Goal: Transaction & Acquisition: Purchase product/service

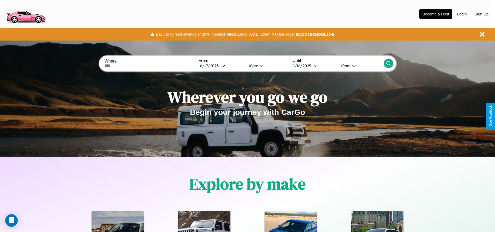
click at [150, 66] on input "text" at bounding box center [149, 65] width 91 height 4
type input "**********"
click at [221, 66] on icon at bounding box center [223, 66] width 4 height 4
select select "*"
select select "****"
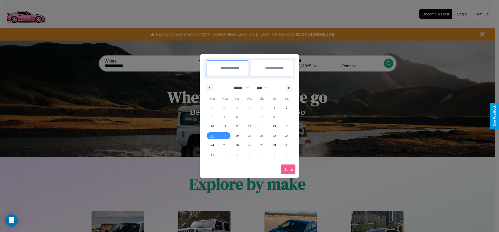
drag, startPoint x: 239, startPoint y: 87, endPoint x: 250, endPoint y: 105, distance: 20.2
click at [239, 87] on select "******* ******** ***** ***** *** **** **** ****** ********* ******* ******** **…" at bounding box center [241, 87] width 22 height 9
select select "*"
drag, startPoint x: 265, startPoint y: 87, endPoint x: 250, endPoint y: 105, distance: 22.9
click at [265, 87] on select "**** **** **** **** **** **** **** **** **** **** **** **** **** **** **** ****…" at bounding box center [262, 87] width 16 height 9
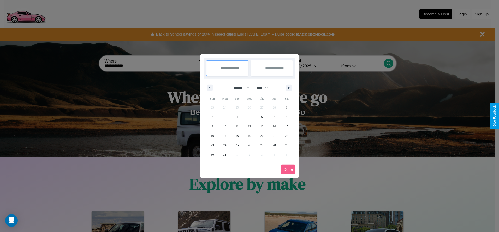
select select "****"
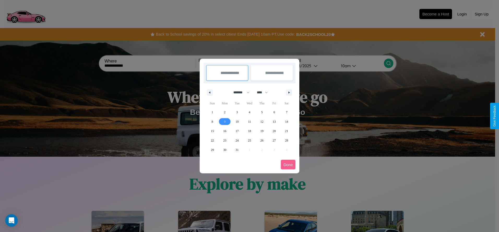
click at [225, 121] on span "9" at bounding box center [225, 121] width 2 height 9
type input "**********"
click at [237, 121] on span "10" at bounding box center [237, 121] width 3 height 9
type input "**********"
click at [288, 164] on button "Done" at bounding box center [288, 165] width 15 height 10
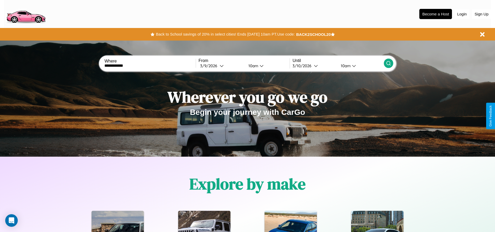
click at [253, 66] on div "10am" at bounding box center [253, 65] width 14 height 5
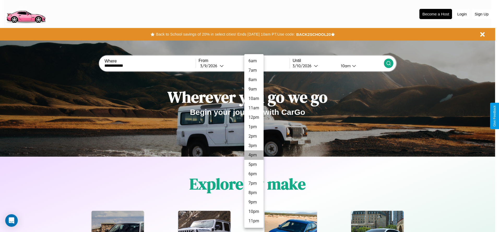
click at [254, 155] on li "4pm" at bounding box center [253, 154] width 19 height 9
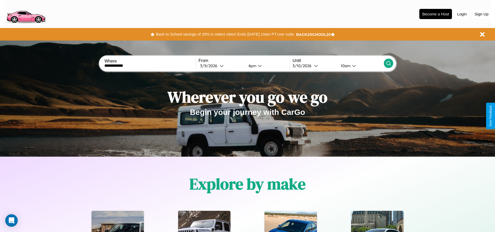
click at [389, 63] on icon at bounding box center [388, 63] width 5 height 5
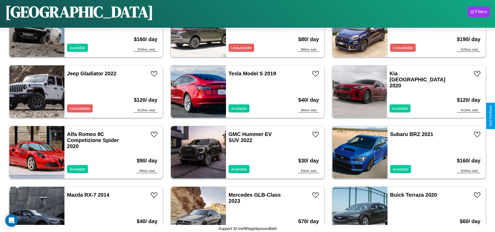
scroll to position [2300, 0]
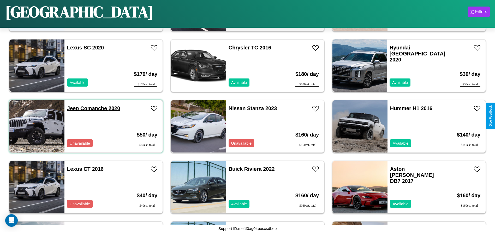
click at [72, 108] on link "Jeep Comanche 2020" at bounding box center [93, 108] width 53 height 6
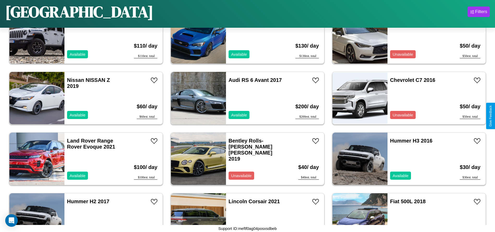
scroll to position [0, 0]
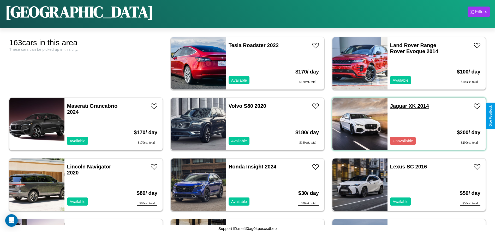
click at [396, 106] on link "Jaguar XK 2014" at bounding box center [409, 106] width 39 height 6
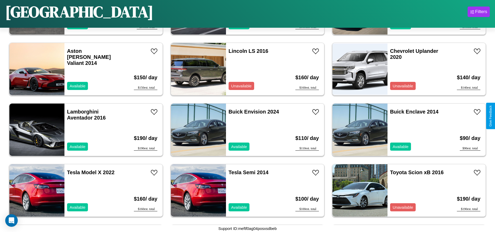
scroll to position [785, 0]
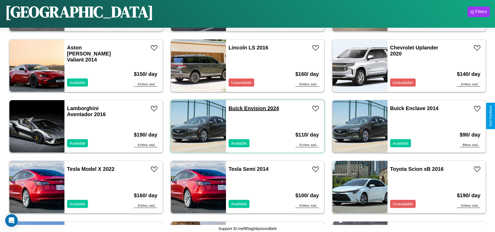
click at [234, 108] on link "Buick Envision 2024" at bounding box center [254, 108] width 50 height 6
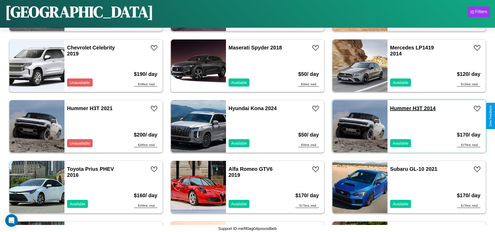
click at [398, 108] on link "Hummer H3T 2014" at bounding box center [413, 108] width 46 height 6
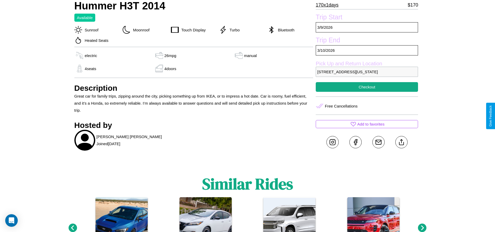
scroll to position [216, 0]
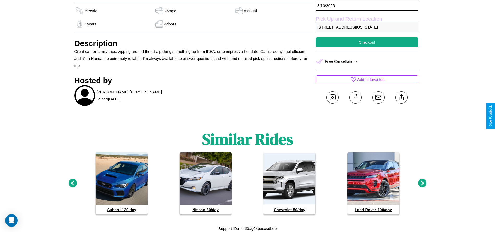
click at [73, 183] on icon at bounding box center [72, 183] width 9 height 9
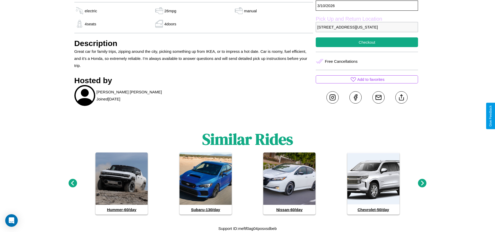
click at [423, 183] on icon at bounding box center [422, 183] width 9 height 9
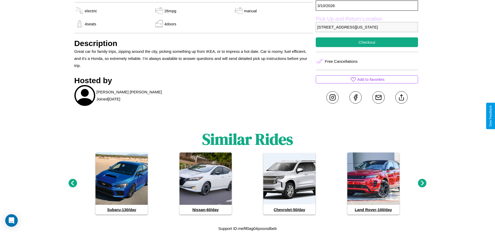
click at [423, 183] on icon at bounding box center [422, 183] width 9 height 9
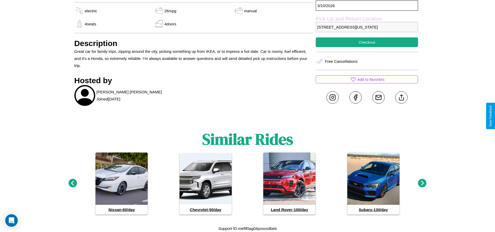
click at [423, 183] on icon at bounding box center [422, 183] width 9 height 9
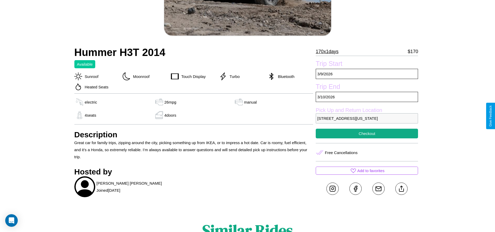
scroll to position [53, 0]
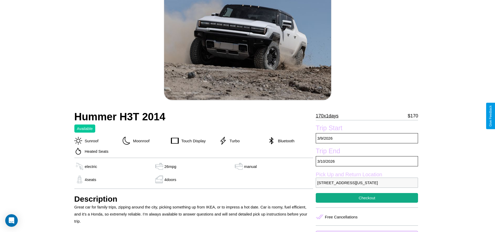
click at [329, 116] on p "170 x 1 days" at bounding box center [327, 116] width 23 height 8
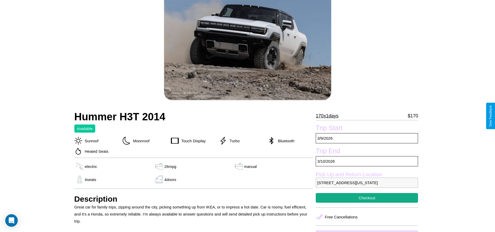
click at [329, 116] on p "170 x 1 days" at bounding box center [327, 116] width 23 height 8
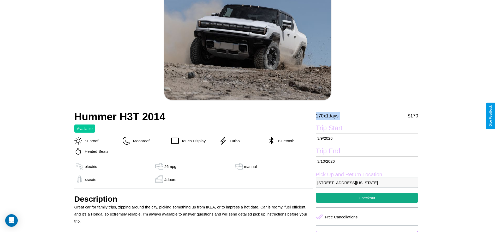
click at [329, 116] on p "170 x 1 days" at bounding box center [327, 116] width 23 height 8
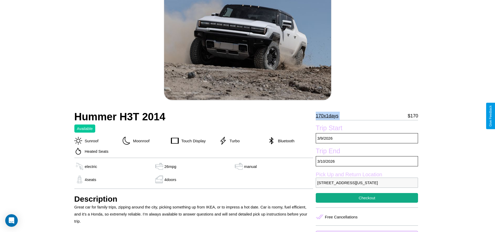
click at [329, 116] on p "170 x 1 days" at bounding box center [327, 116] width 23 height 8
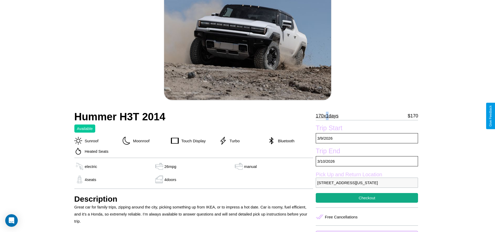
click at [329, 116] on p "170 x 1 days" at bounding box center [327, 116] width 23 height 8
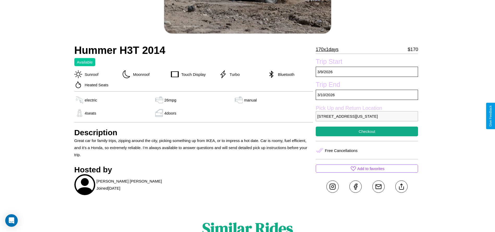
scroll to position [142, 0]
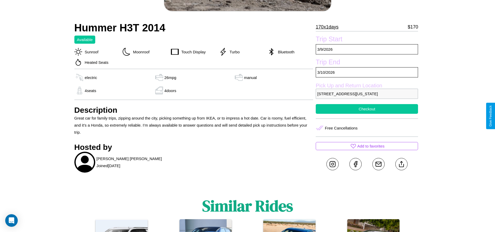
click at [367, 114] on button "Checkout" at bounding box center [367, 109] width 102 height 10
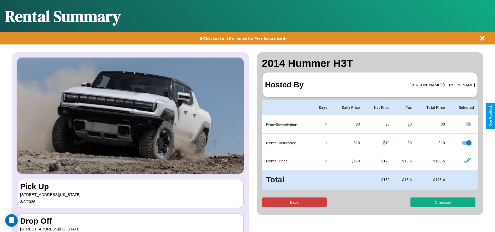
click at [294, 202] on button "Back" at bounding box center [294, 202] width 65 height 10
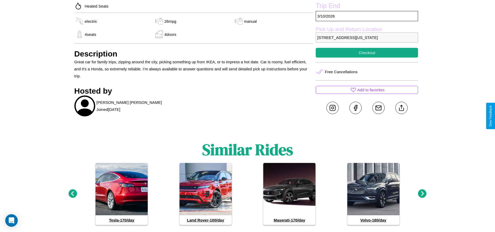
scroll to position [216, 0]
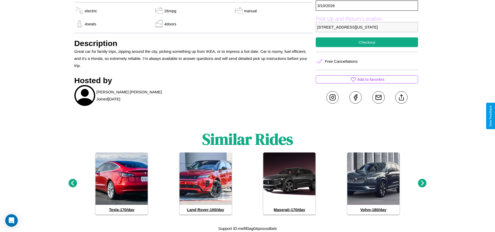
click at [423, 183] on icon at bounding box center [422, 183] width 9 height 9
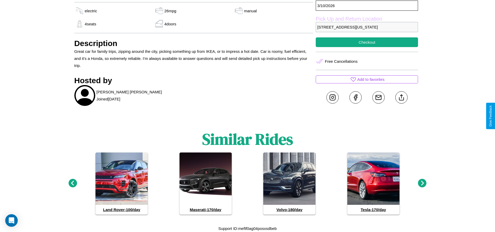
click at [423, 183] on icon at bounding box center [422, 183] width 9 height 9
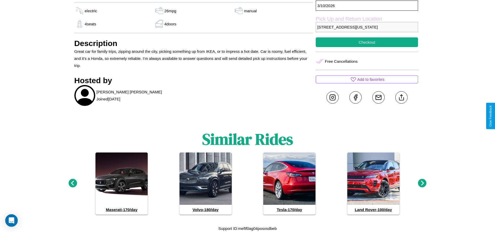
click at [73, 183] on icon at bounding box center [72, 183] width 9 height 9
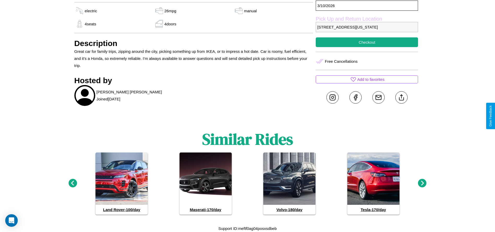
click at [423, 183] on icon at bounding box center [422, 183] width 9 height 9
